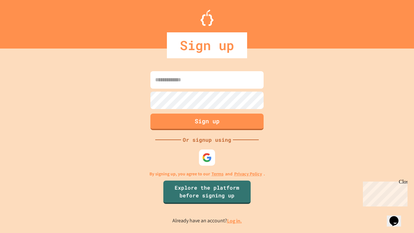
click at [235, 220] on link "Log in." at bounding box center [234, 220] width 15 height 7
